Goal: Information Seeking & Learning: Check status

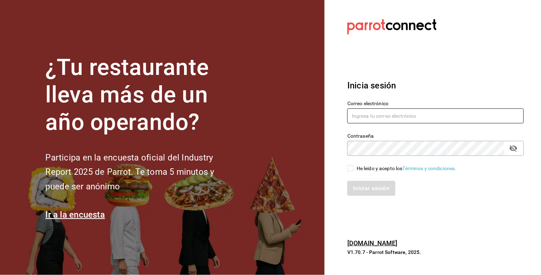
click at [407, 112] on input "text" at bounding box center [435, 115] width 177 height 15
type input "multiuser@sushiexpress.com"
click at [350, 167] on input "He leído y acepto los Términos y condiciones." at bounding box center [350, 168] width 6 height 6
checkbox input "true"
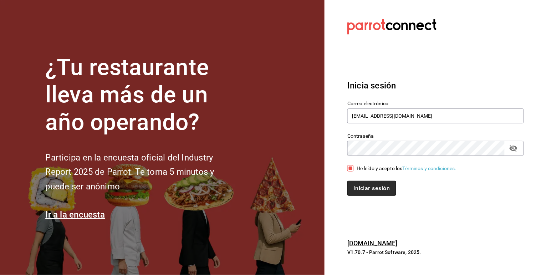
click at [372, 187] on button "Iniciar sesión" at bounding box center [371, 188] width 49 height 15
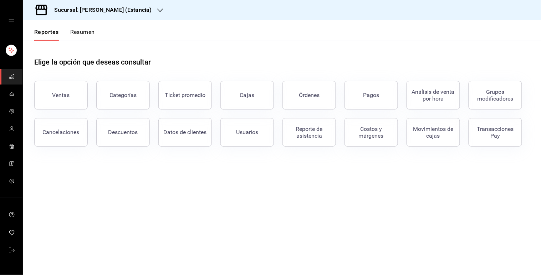
click at [111, 8] on h3 "Sucursal: [PERSON_NAME] (Estancia)" at bounding box center [100, 10] width 103 height 9
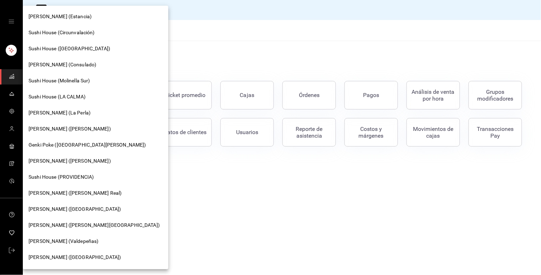
click at [101, 72] on div "[PERSON_NAME] (Consulado)" at bounding box center [96, 65] width 146 height 16
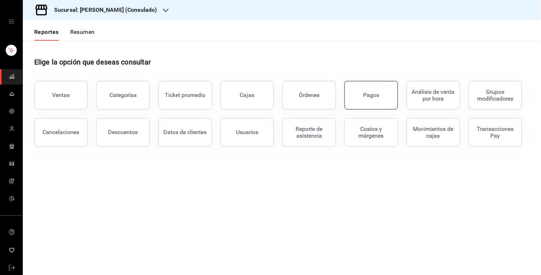
click at [379, 100] on button "Pagos" at bounding box center [372, 95] width 54 height 29
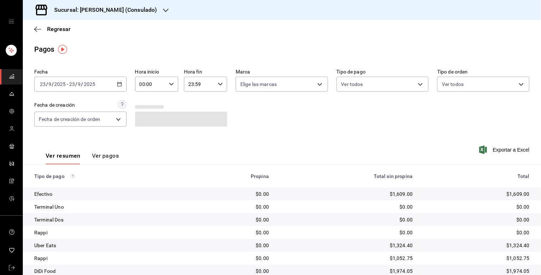
click at [115, 90] on div "[DATE] [DATE] - [DATE] [DATE]" at bounding box center [80, 84] width 92 height 15
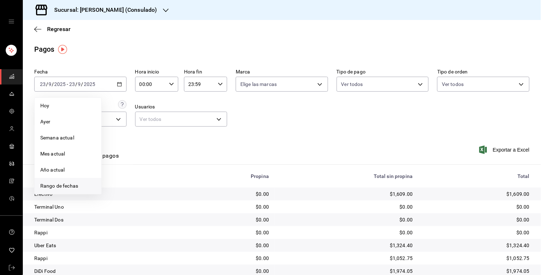
click at [86, 181] on li "Rango de fechas" at bounding box center [68, 186] width 67 height 16
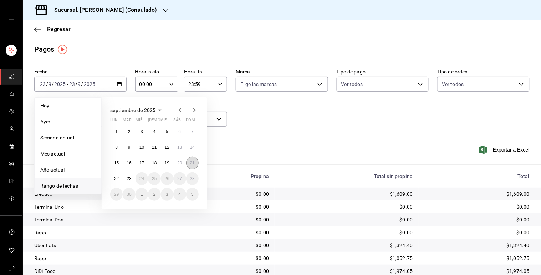
click at [195, 160] on button "21" at bounding box center [192, 163] width 12 height 13
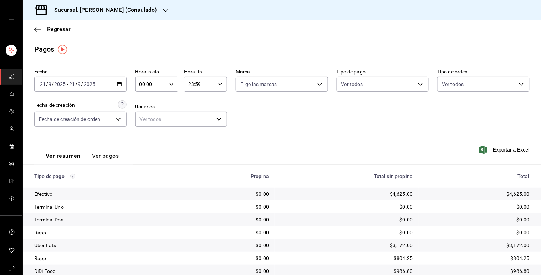
click at [118, 87] on icon "button" at bounding box center [119, 84] width 5 height 5
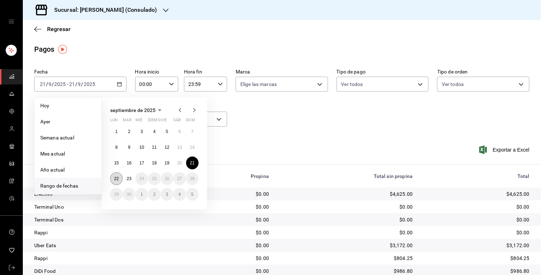
click at [119, 181] on abbr "22" at bounding box center [116, 178] width 5 height 5
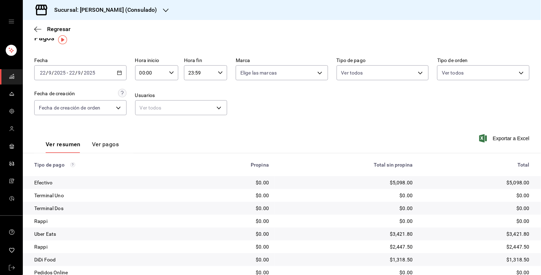
scroll to position [10, 0]
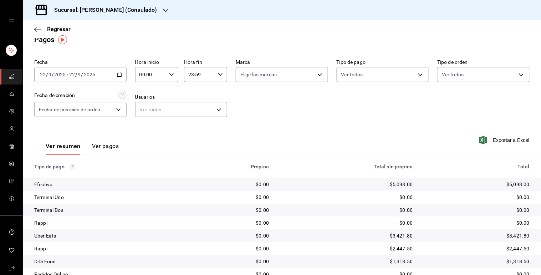
click at [115, 81] on div "[DATE] [DATE] - [DATE] [DATE]" at bounding box center [80, 74] width 92 height 15
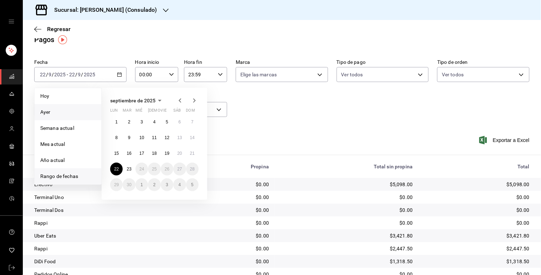
click at [79, 106] on li "Ayer" at bounding box center [68, 112] width 67 height 16
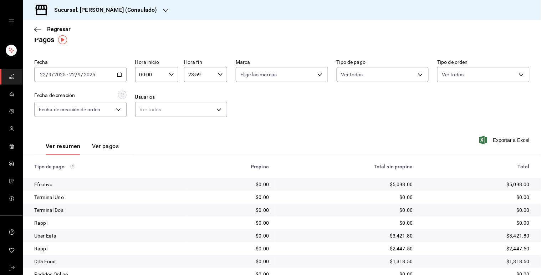
drag, startPoint x: 116, startPoint y: 74, endPoint x: 122, endPoint y: 72, distance: 6.6
click at [122, 72] on div "[DATE] [DATE] - [DATE] [DATE]" at bounding box center [80, 74] width 92 height 15
click at [117, 73] on \(Stroke\) "button" at bounding box center [119, 75] width 4 height 4
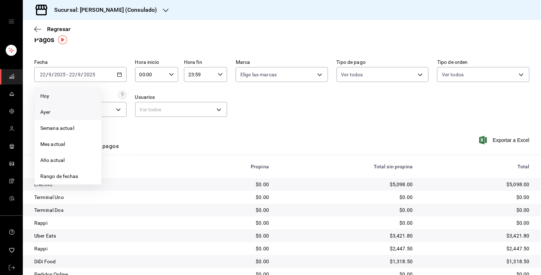
click at [74, 98] on span "Hoy" at bounding box center [67, 95] width 55 height 7
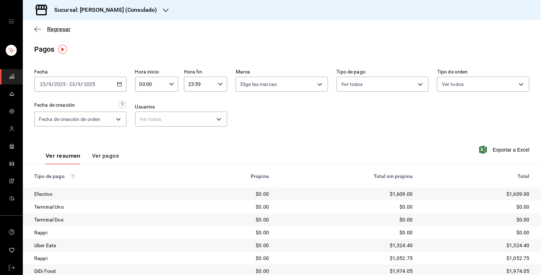
click at [57, 27] on span "Regresar" at bounding box center [59, 29] width 24 height 7
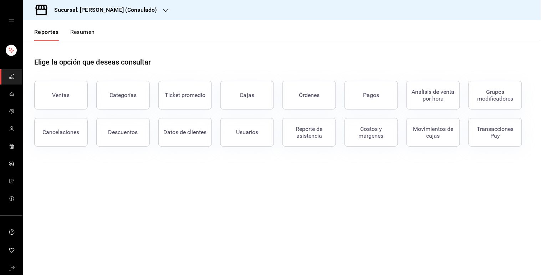
click at [87, 30] on button "Resumen" at bounding box center [82, 35] width 25 height 12
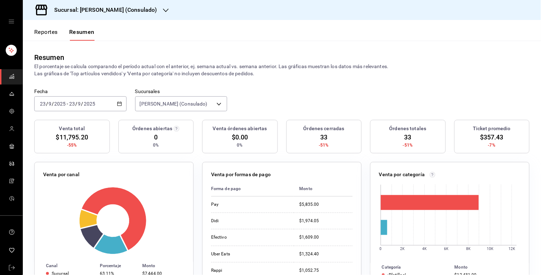
click at [118, 101] on icon "button" at bounding box center [119, 103] width 5 height 5
click at [119, 104] on icon "button" at bounding box center [119, 103] width 5 height 5
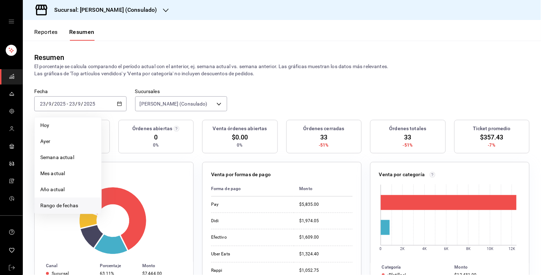
click at [72, 200] on li "Rango de fechas" at bounding box center [68, 206] width 67 height 16
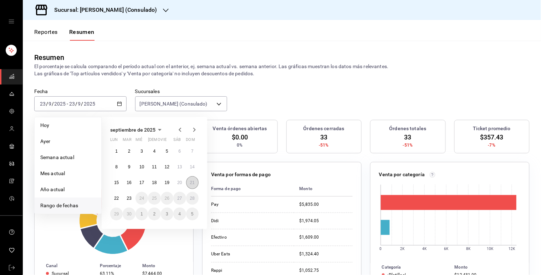
click at [189, 177] on button "21" at bounding box center [192, 182] width 12 height 13
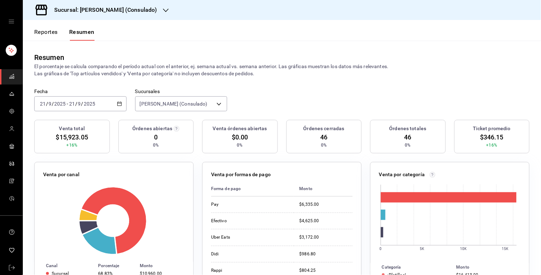
click at [118, 108] on div "[DATE] [DATE] - [DATE] [DATE]" at bounding box center [80, 103] width 92 height 15
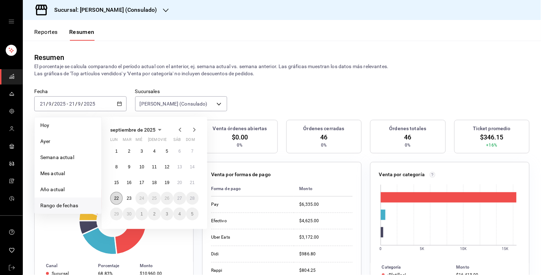
click at [111, 194] on button "22" at bounding box center [116, 198] width 12 height 13
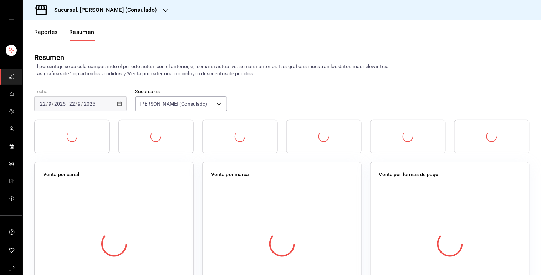
click at [111, 194] on div at bounding box center [114, 244] width 142 height 126
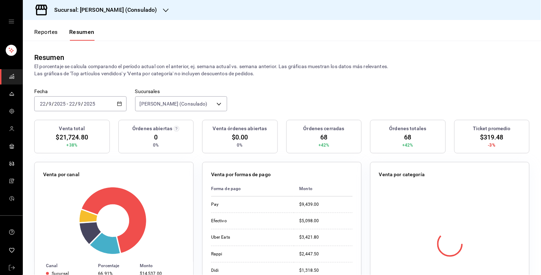
click at [204, 197] on div "Venta por formas de pago Forma de pago Monto Pay $9,439.00 Efectivo $5,098.00 U…" at bounding box center [281, 237] width 159 height 150
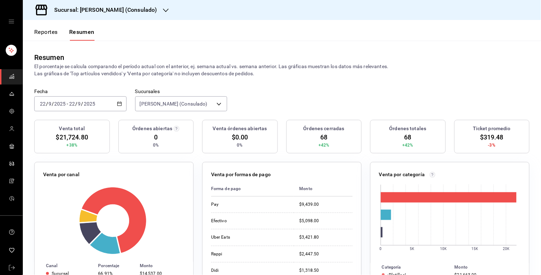
click at [51, 34] on button "Reportes" at bounding box center [46, 35] width 24 height 12
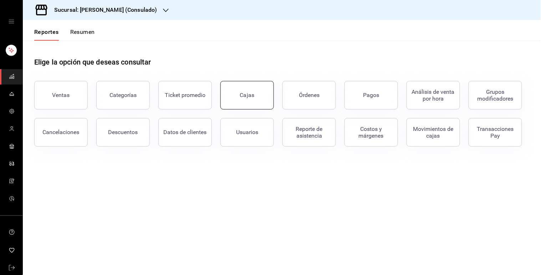
click at [245, 106] on link "Cajas" at bounding box center [247, 95] width 54 height 29
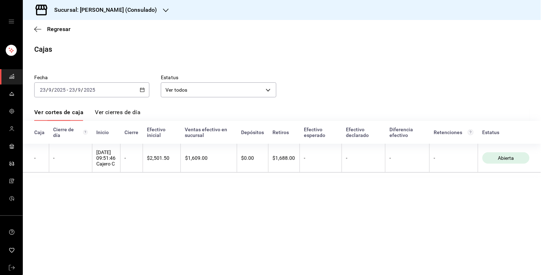
click at [140, 91] on icon "button" at bounding box center [142, 89] width 5 height 5
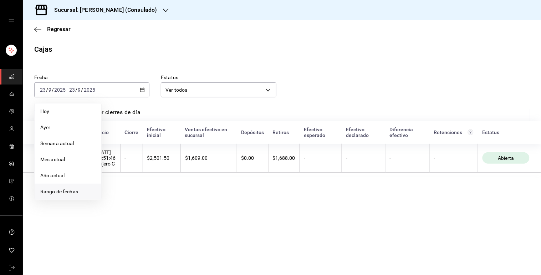
click at [91, 187] on li "Rango de fechas" at bounding box center [68, 192] width 67 height 16
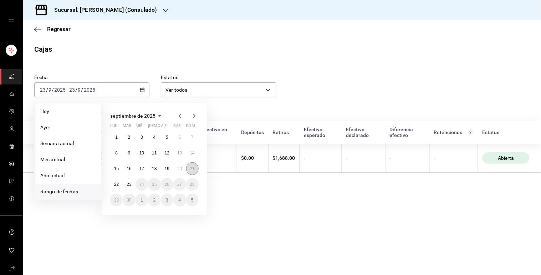
click at [196, 169] on button "21" at bounding box center [192, 168] width 12 height 13
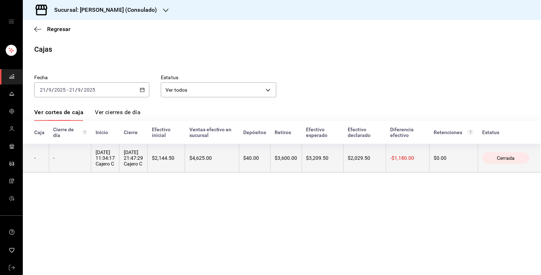
click at [143, 151] on div "[DATE] 21:47:29 Cajero C" at bounding box center [133, 157] width 19 height 17
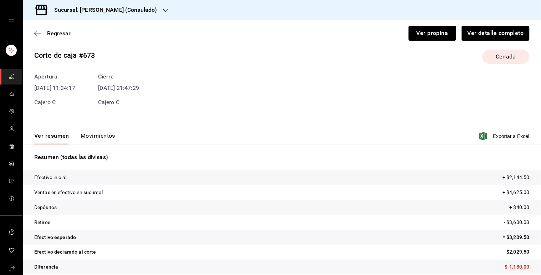
scroll to position [16, 0]
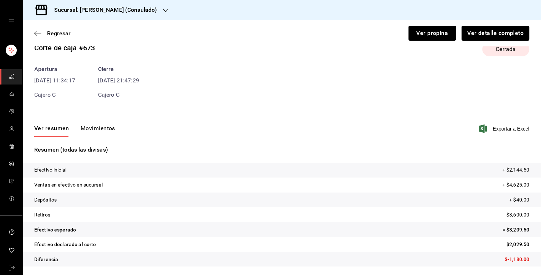
click at [102, 125] on button "Movimientos" at bounding box center [98, 131] width 35 height 12
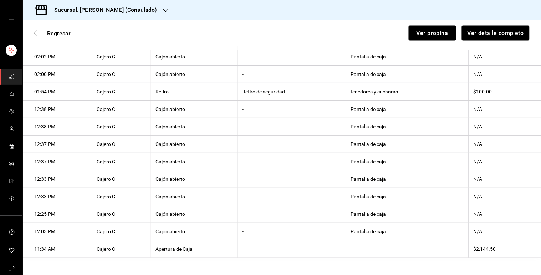
scroll to position [315, 0]
click at [374, 87] on th "tenedores y cucharas" at bounding box center [407, 91] width 123 height 17
copy th "tenedores y cucharas"
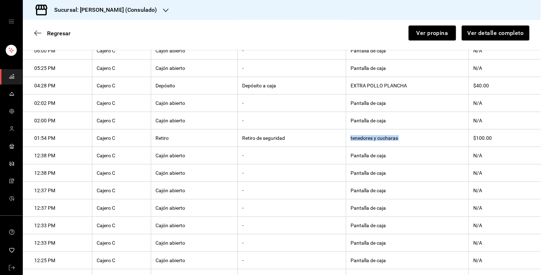
scroll to position [231, 0]
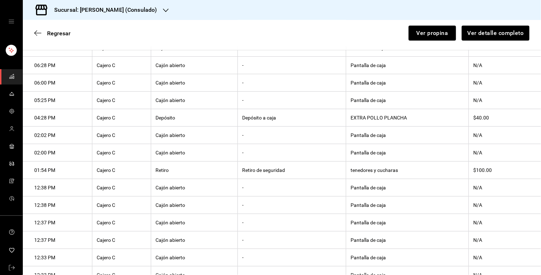
click at [376, 120] on th "EXTRA POLLO PLANCHA" at bounding box center [407, 117] width 123 height 17
copy th "EXTRA POLLO PLANCHA"
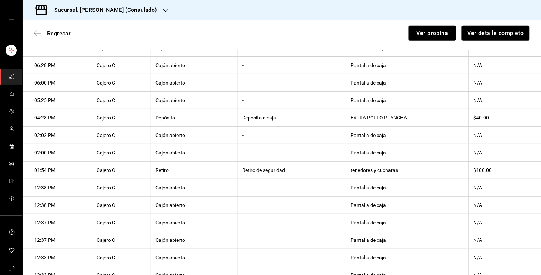
click at [58, 127] on th "04:28 PM" at bounding box center [58, 117] width 70 height 17
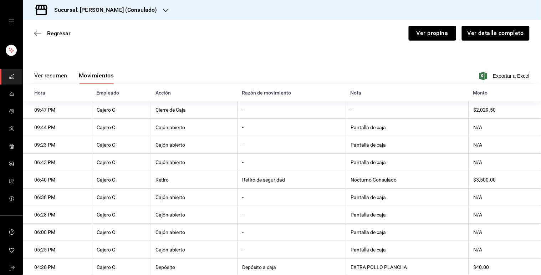
scroll to position [68, 0]
click at [63, 35] on span "Regresar" at bounding box center [59, 33] width 24 height 7
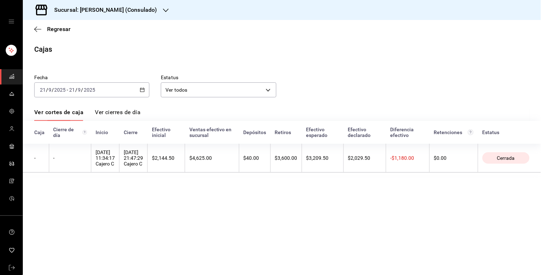
click at [148, 91] on div "[DATE] [DATE] - [DATE] [DATE]" at bounding box center [91, 89] width 115 height 15
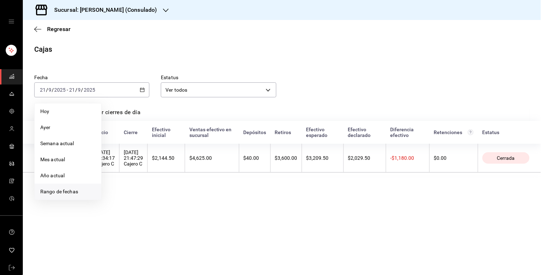
click at [51, 189] on span "Rango de fechas" at bounding box center [67, 191] width 55 height 7
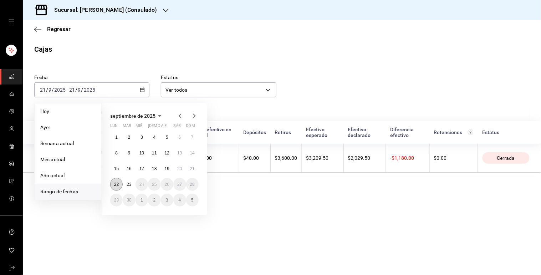
click at [121, 181] on button "22" at bounding box center [116, 184] width 12 height 13
click at [115, 184] on abbr "22" at bounding box center [116, 184] width 5 height 5
click at [115, 184] on main "Regresar Cajas Fecha [DATE] [DATE] - [DATE] [DATE] [DATE] [DATE] Semana actual …" at bounding box center [282, 147] width 518 height 255
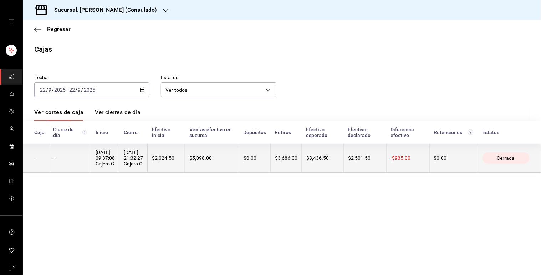
click at [129, 153] on div "[DATE] 21:32:27 Cajero C" at bounding box center [133, 157] width 19 height 17
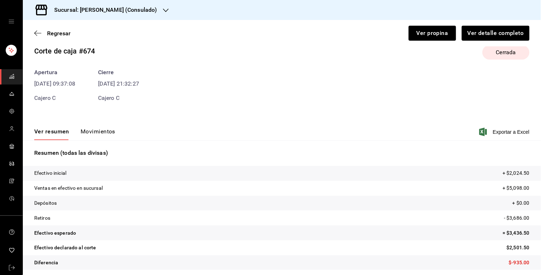
scroll to position [16, 0]
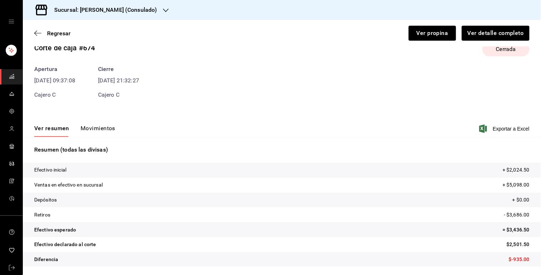
click at [108, 128] on button "Movimientos" at bounding box center [98, 131] width 35 height 12
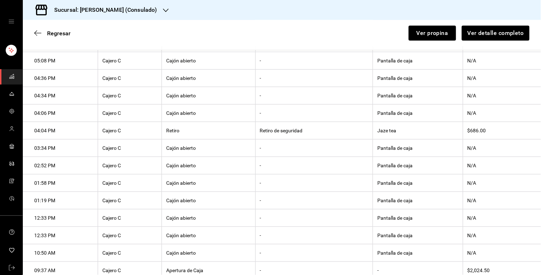
scroll to position [262, 0]
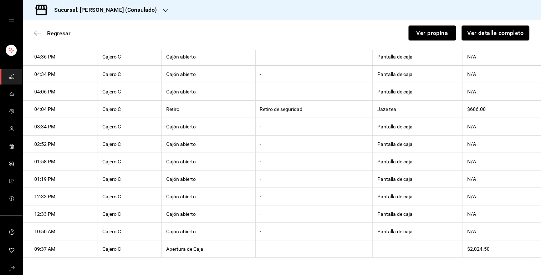
click at [386, 108] on th "Jaze tea" at bounding box center [418, 109] width 90 height 17
copy th "Jaze tea"
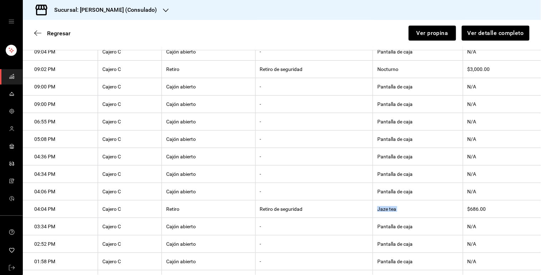
scroll to position [118, 0]
